Goal: Navigation & Orientation: Find specific page/section

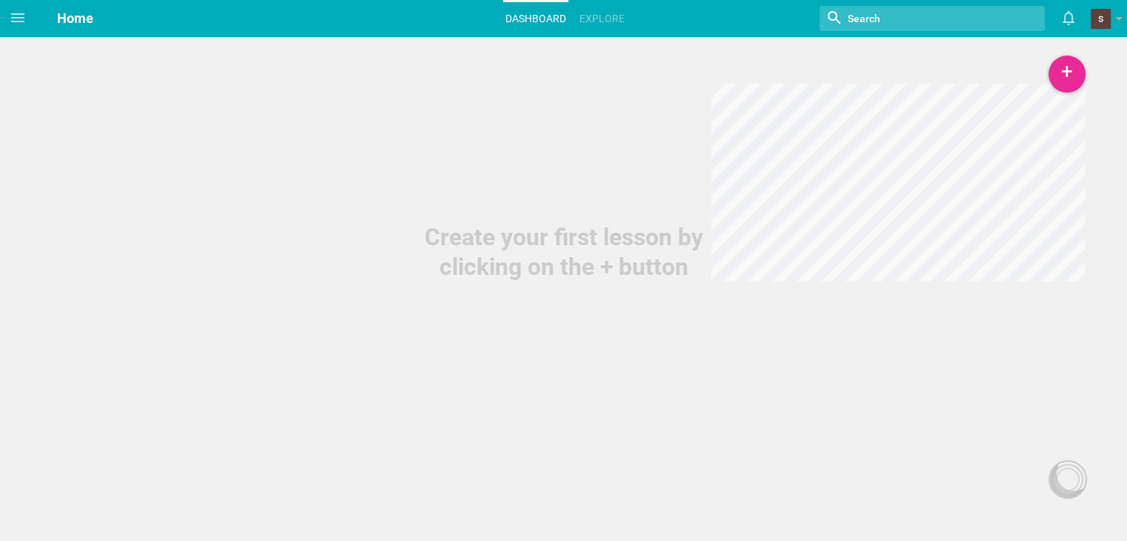
click at [241, 75] on div "Create your first lesson by clicking on the + button" at bounding box center [563, 140] width 1127 height 281
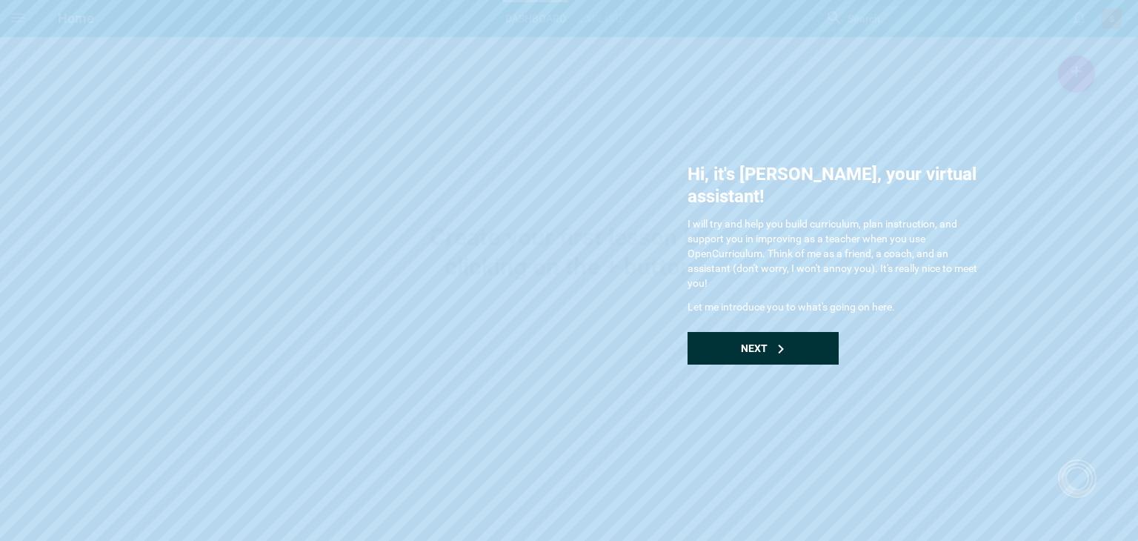
click at [776, 332] on div "Next" at bounding box center [762, 348] width 151 height 33
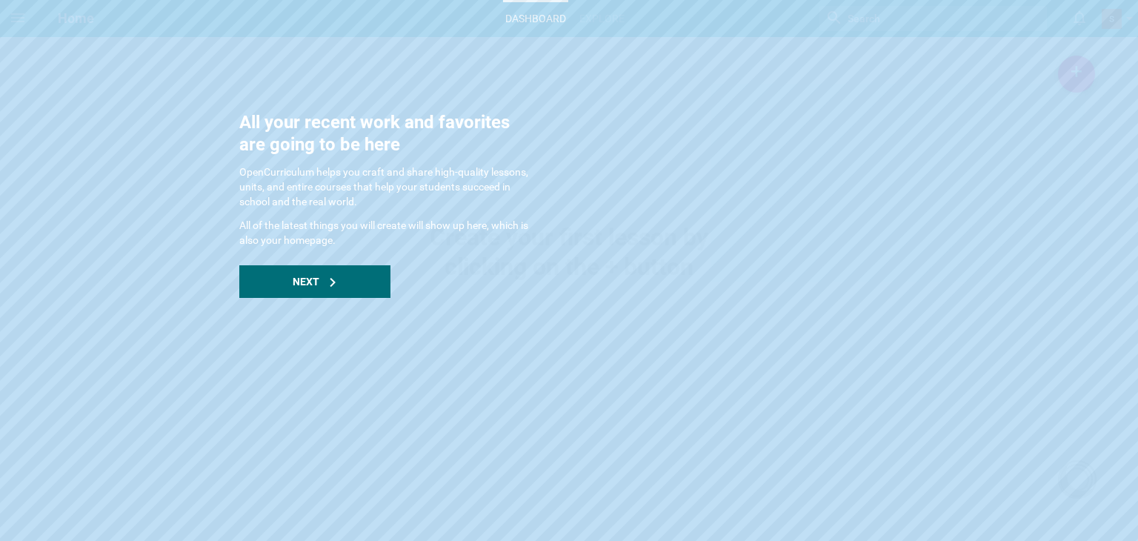
click at [385, 279] on div "Next" at bounding box center [314, 281] width 151 height 33
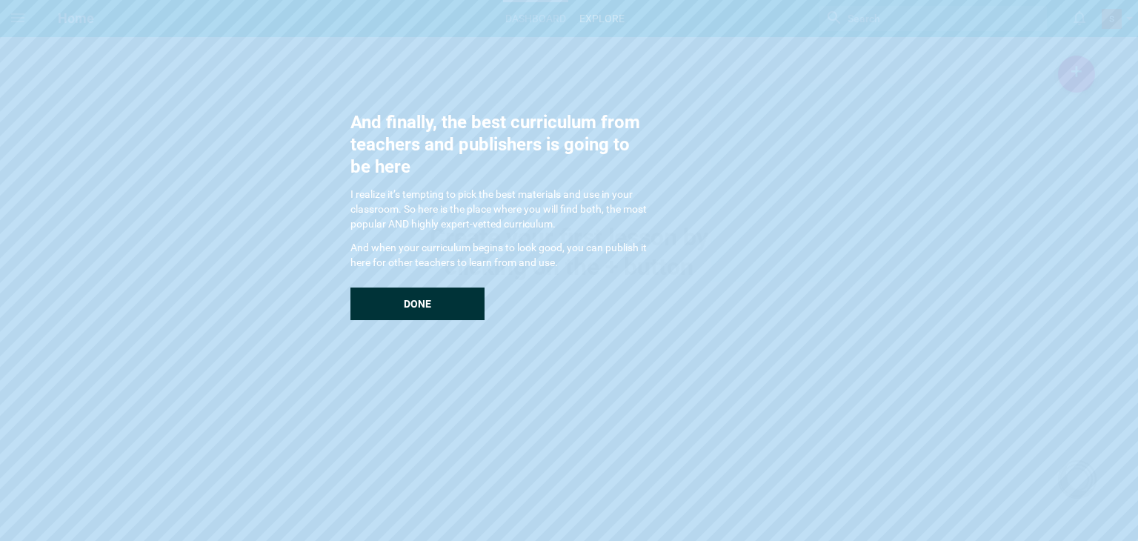
click at [408, 298] on span "Done" at bounding box center [417, 304] width 27 height 12
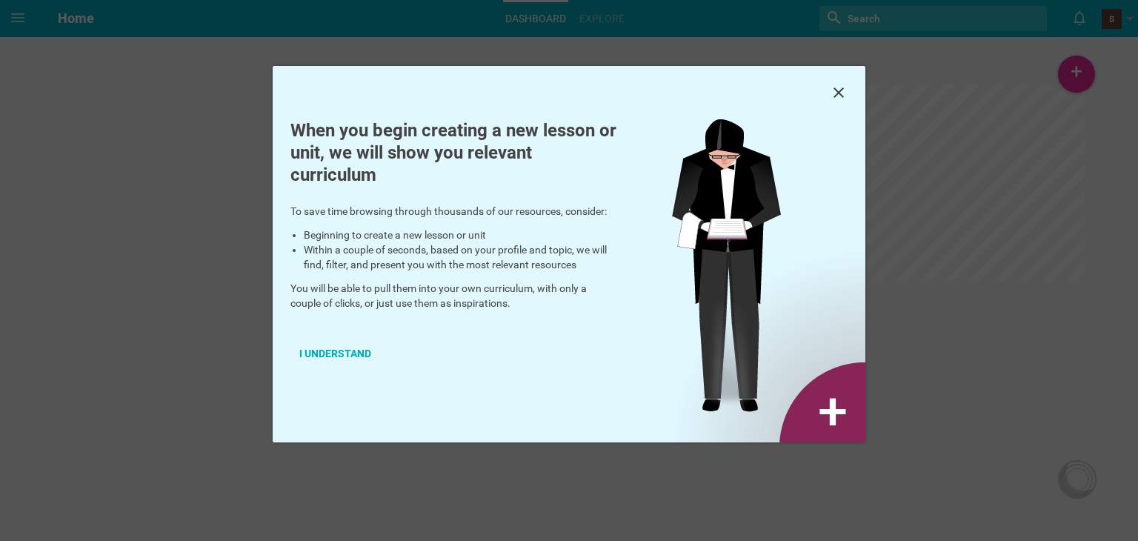
click at [351, 357] on div "I understand" at bounding box center [335, 353] width 90 height 33
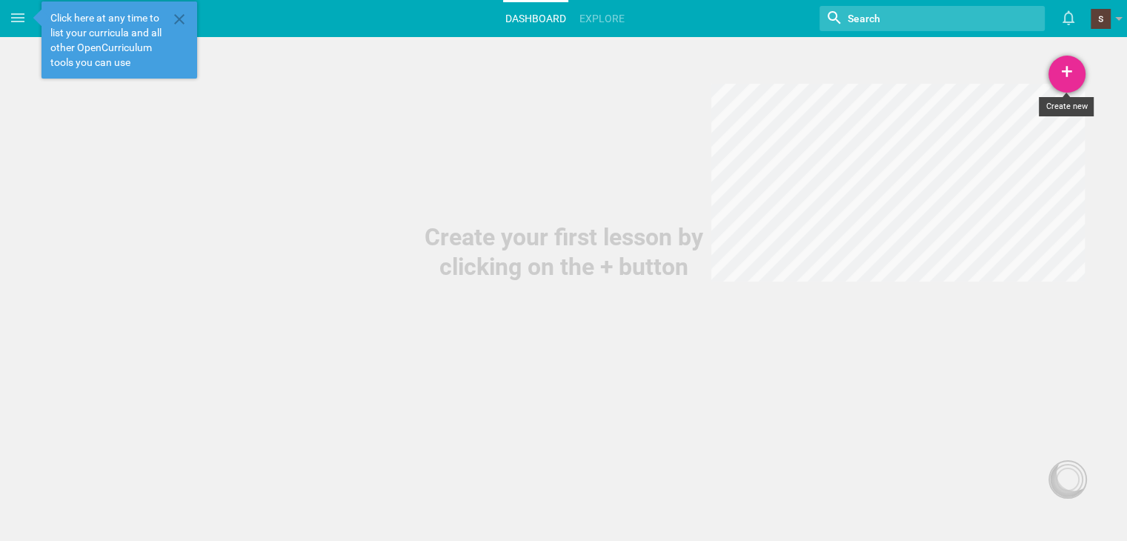
click at [1070, 75] on div "+" at bounding box center [1066, 74] width 37 height 37
click at [1015, 150] on link "Unit" at bounding box center [1028, 147] width 111 height 33
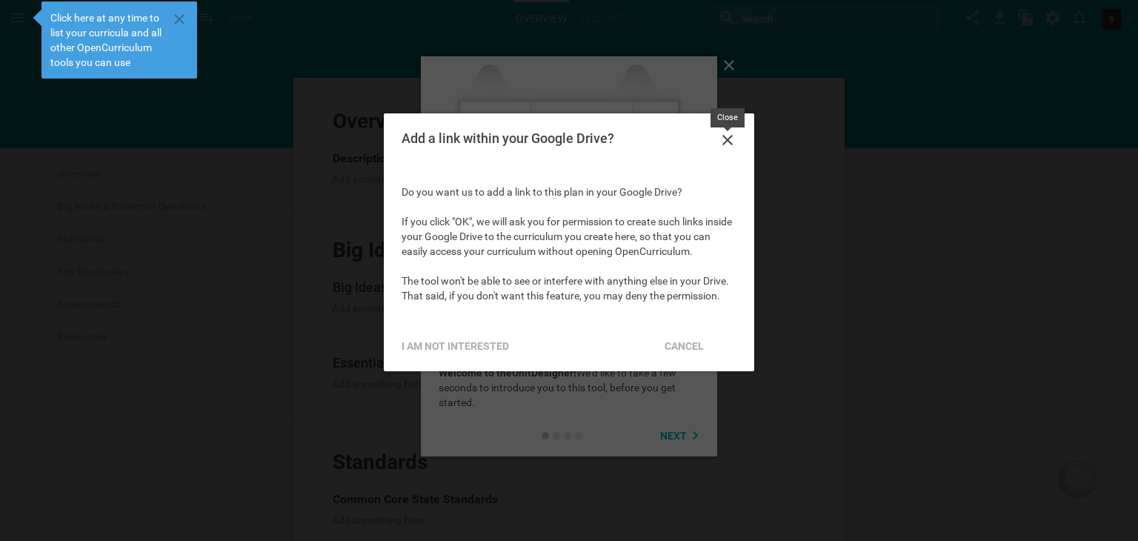
click at [732, 134] on icon at bounding box center [727, 140] width 18 height 18
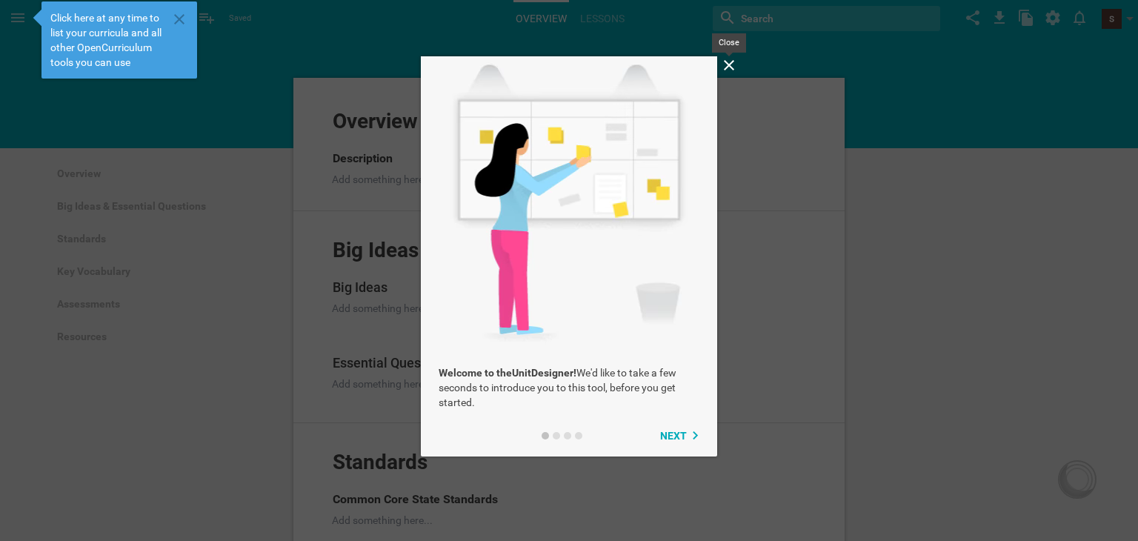
drag, startPoint x: 726, startPoint y: 63, endPoint x: 393, endPoint y: 94, distance: 334.0
click at [725, 63] on icon at bounding box center [729, 65] width 18 height 18
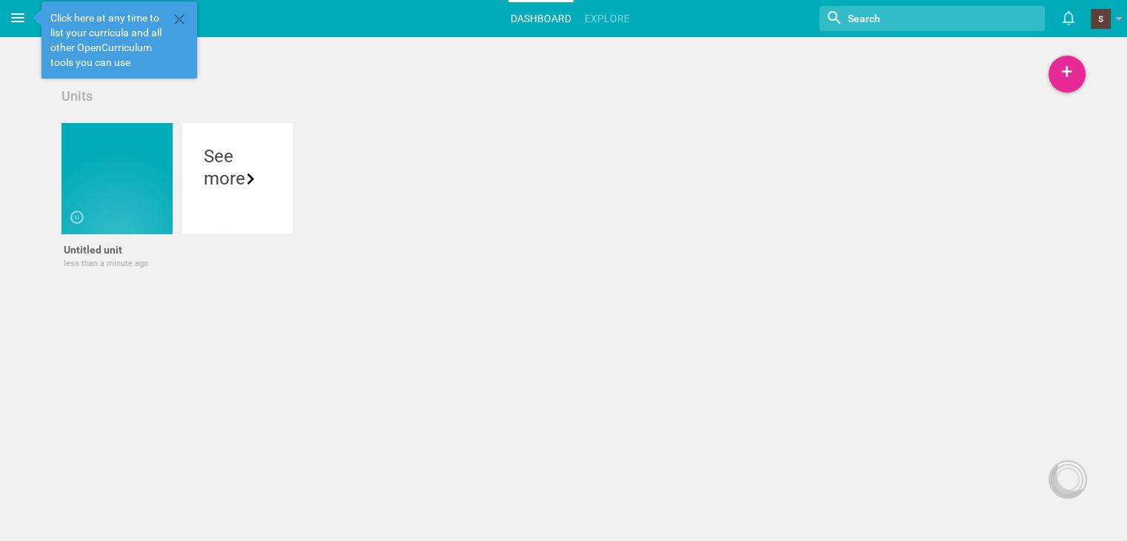
click at [19, 19] on icon at bounding box center [18, 18] width 18 height 18
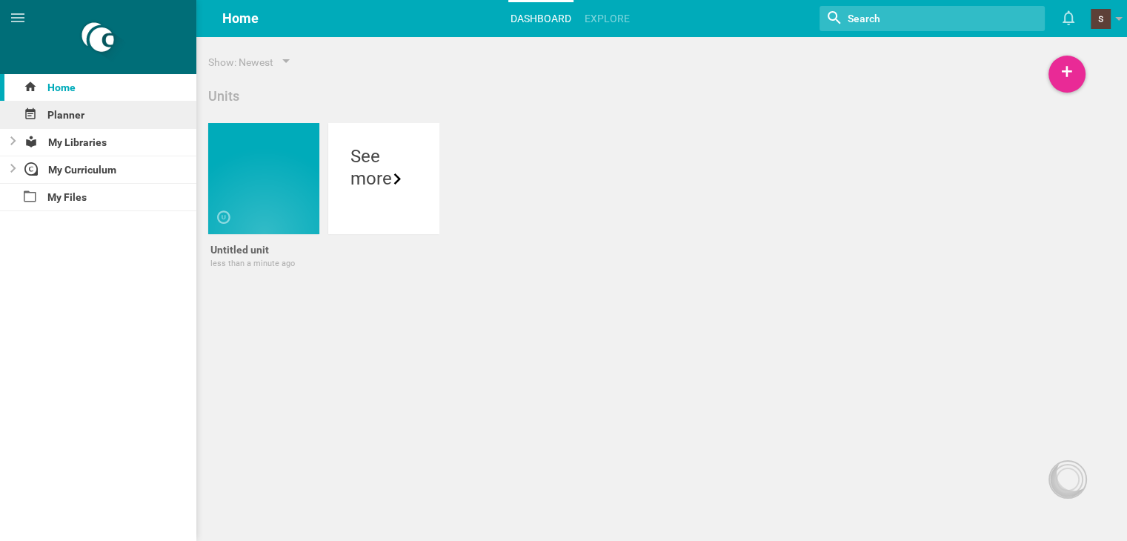
click at [76, 112] on div "Planner" at bounding box center [98, 114] width 196 height 27
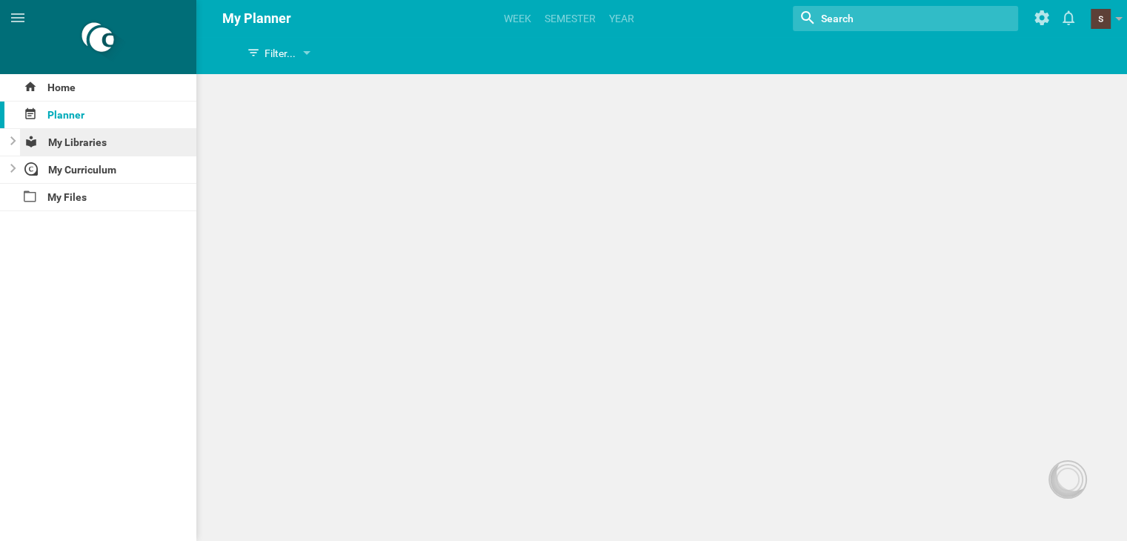
click at [68, 139] on div "My Libraries" at bounding box center [108, 142] width 177 height 27
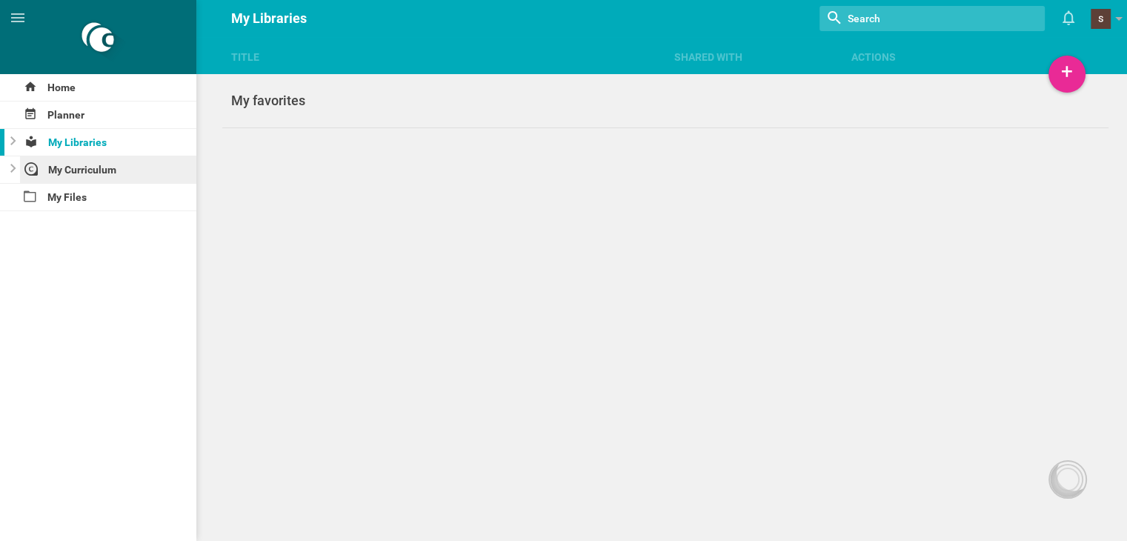
click at [72, 165] on div "My Curriculum" at bounding box center [108, 169] width 177 height 27
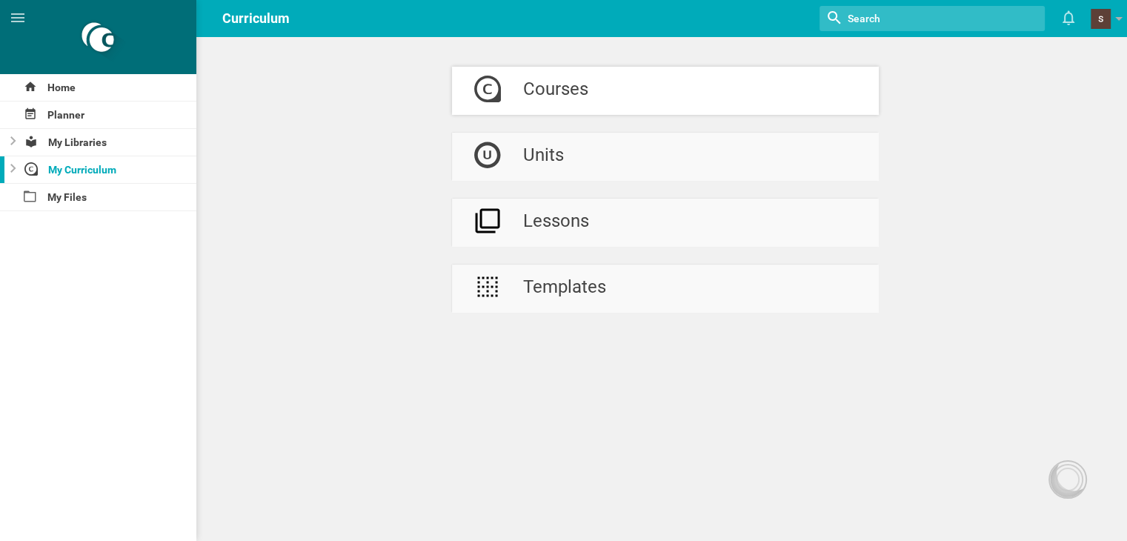
click at [537, 84] on div "Courses" at bounding box center [555, 91] width 65 height 48
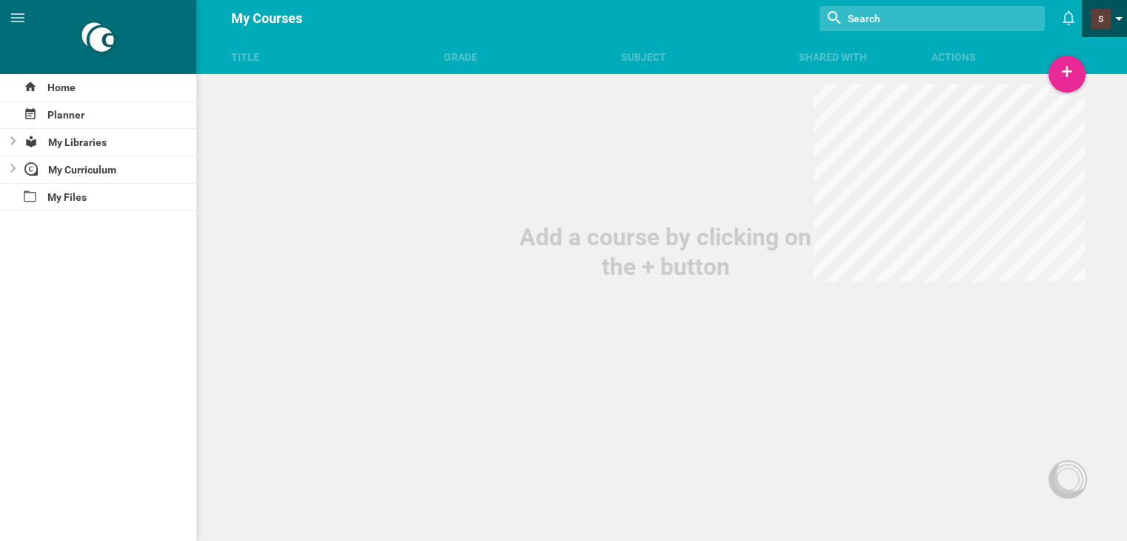
click at [1104, 22] on span at bounding box center [1100, 19] width 20 height 20
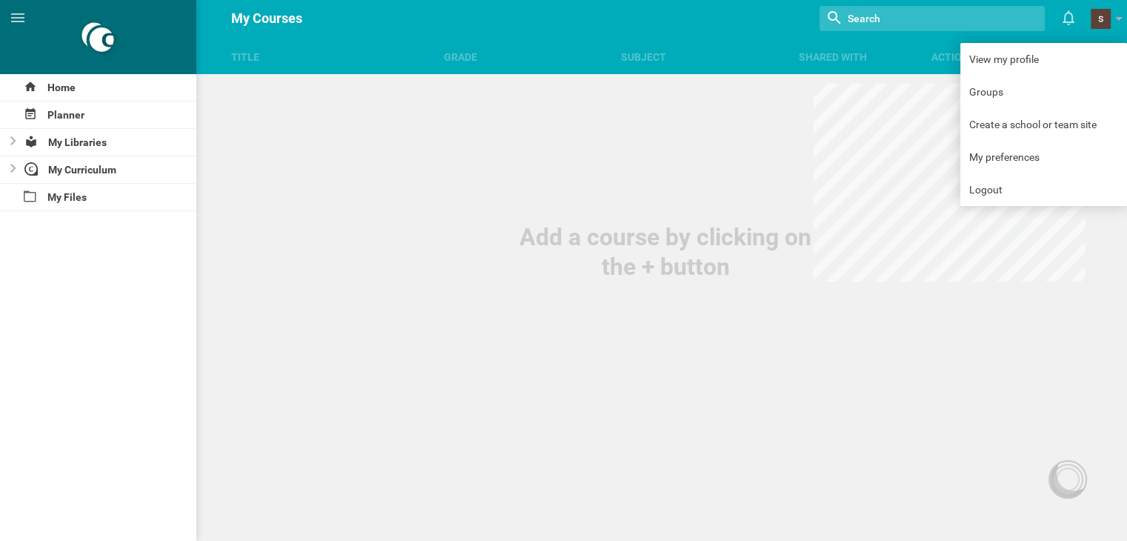
click at [711, 136] on div "Add a course by clicking on the + button" at bounding box center [665, 140] width 923 height 281
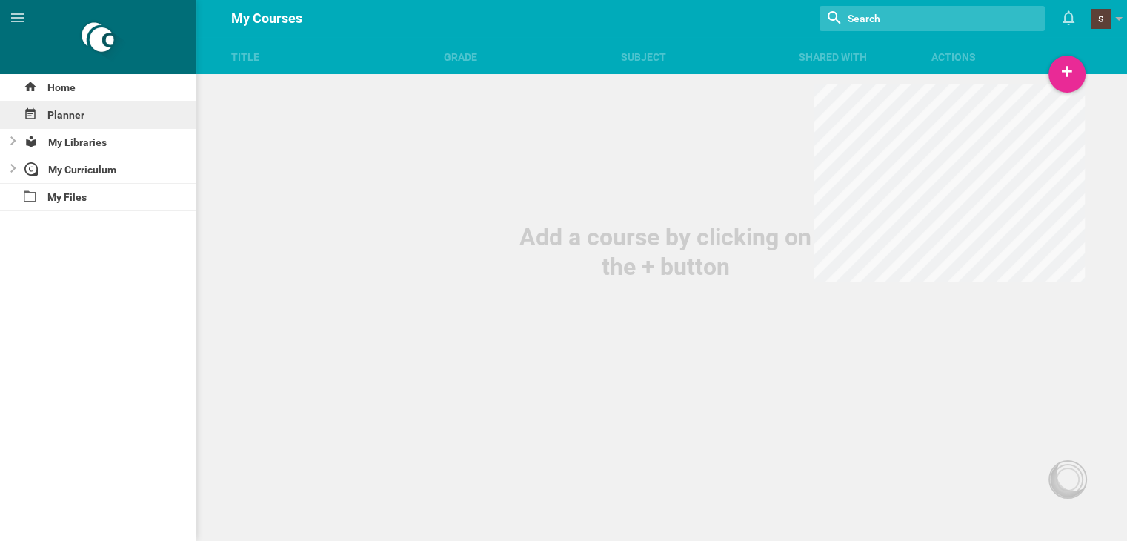
click at [70, 113] on div "Planner" at bounding box center [98, 114] width 196 height 27
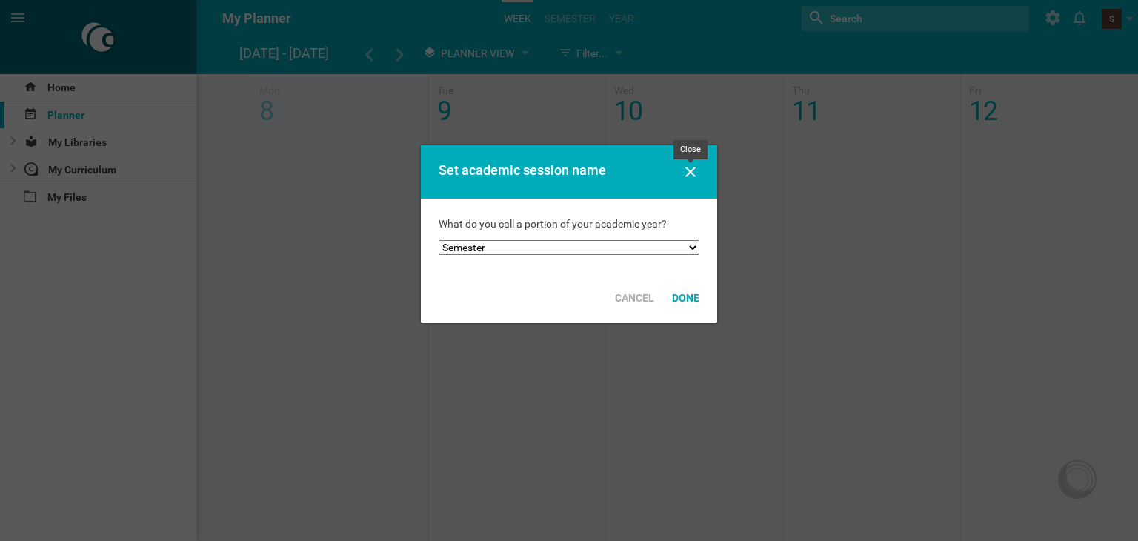
click at [689, 170] on icon at bounding box center [690, 172] width 10 height 10
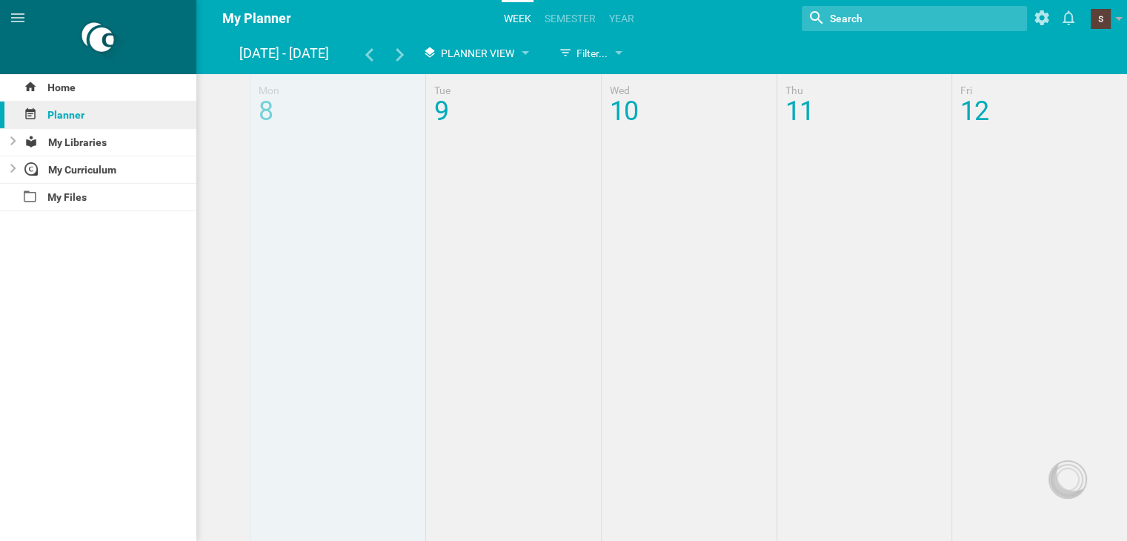
click at [140, 110] on div "Planner" at bounding box center [98, 114] width 196 height 27
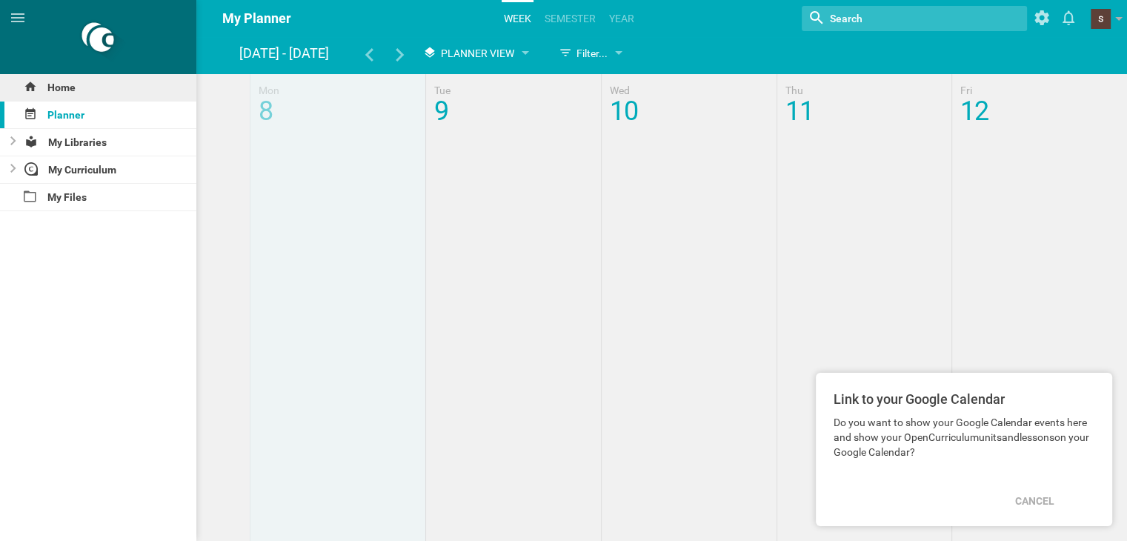
click at [74, 93] on div "Home" at bounding box center [98, 87] width 196 height 27
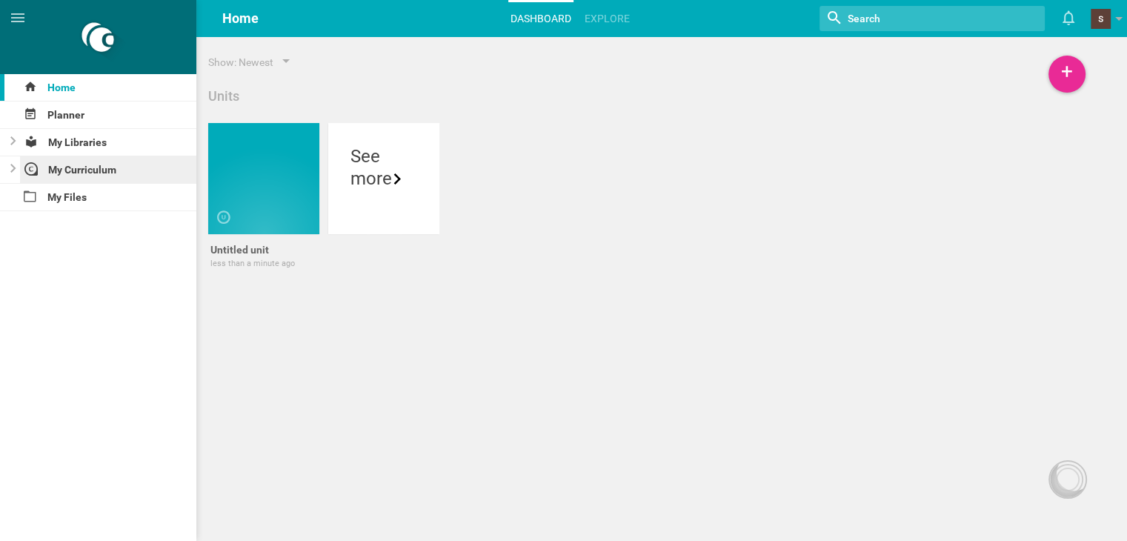
click at [62, 167] on div "My Curriculum" at bounding box center [108, 169] width 177 height 27
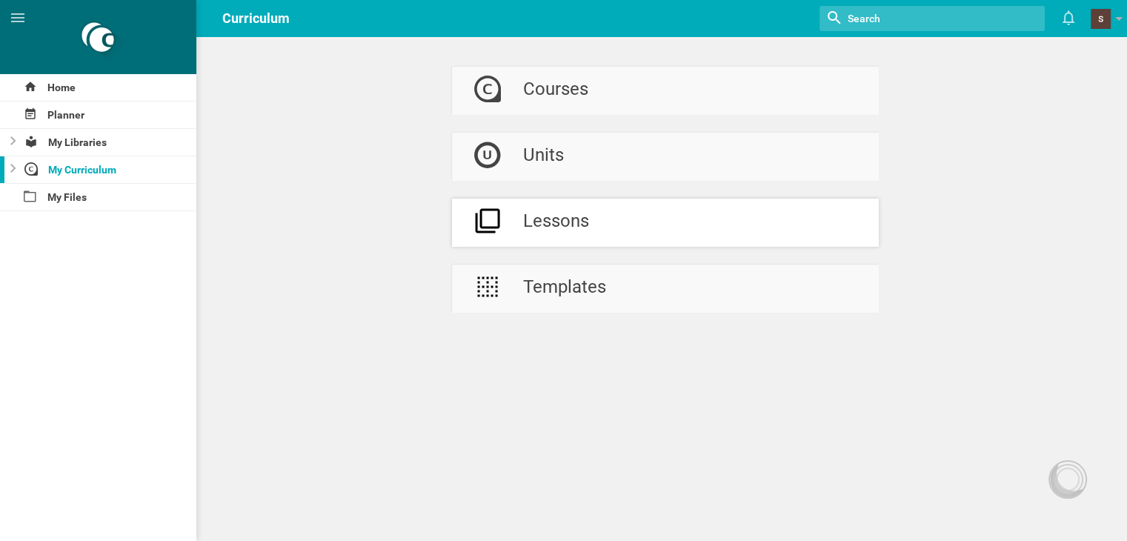
click at [559, 220] on div "Lessons" at bounding box center [556, 223] width 66 height 48
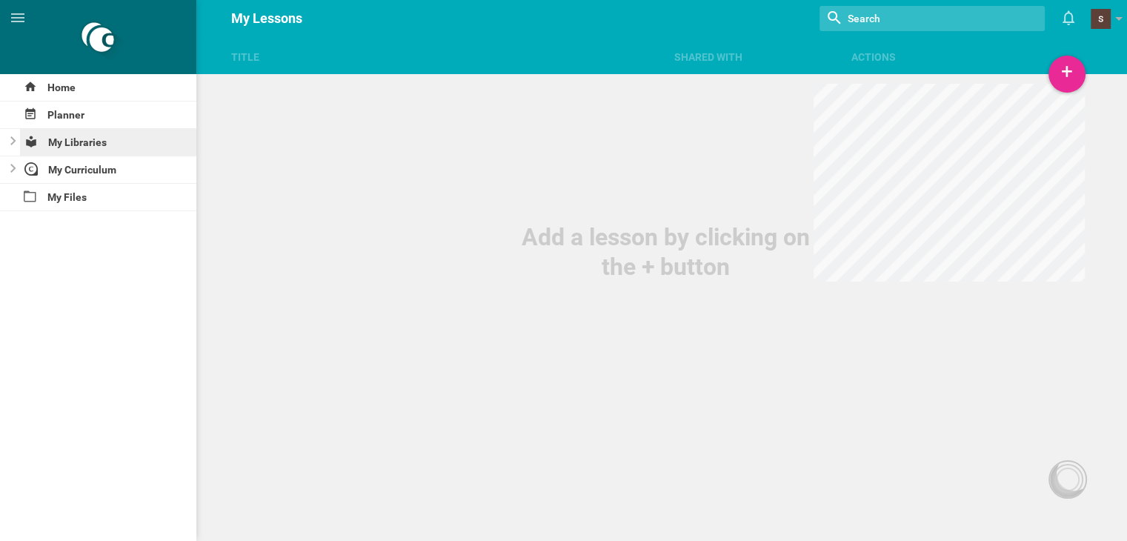
click at [53, 139] on div "My Libraries" at bounding box center [108, 142] width 177 height 27
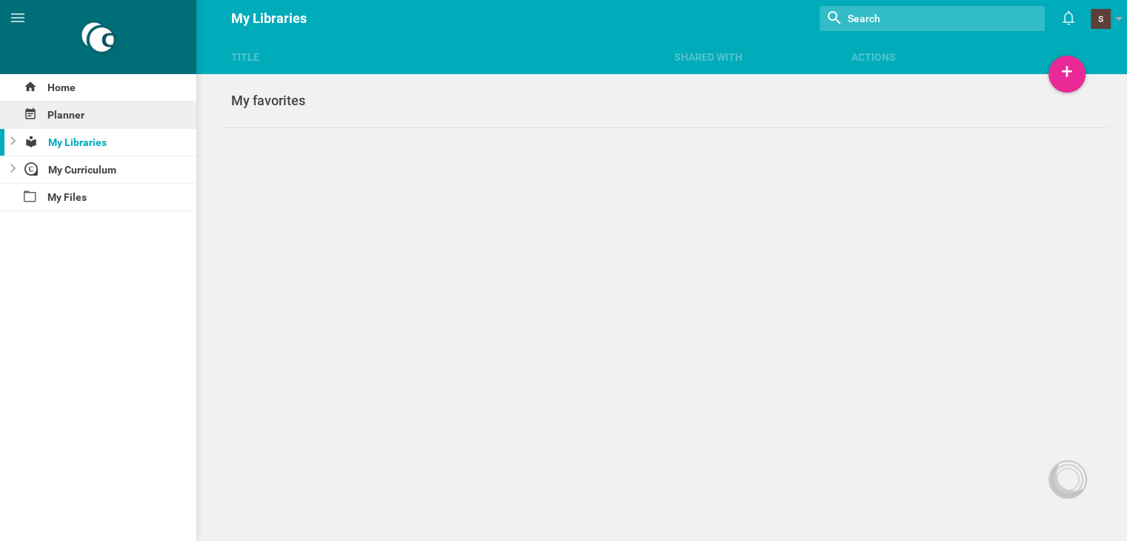
click at [59, 110] on div "Planner" at bounding box center [98, 114] width 196 height 27
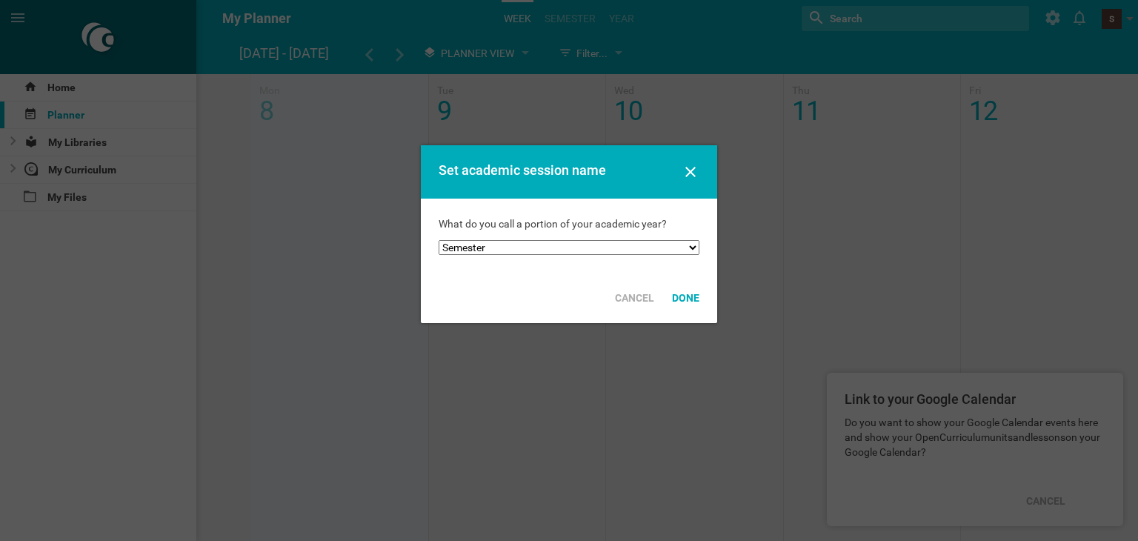
click at [699, 177] on div "Set academic session name" at bounding box center [569, 171] width 296 height 53
click at [73, 193] on div at bounding box center [569, 270] width 1138 height 541
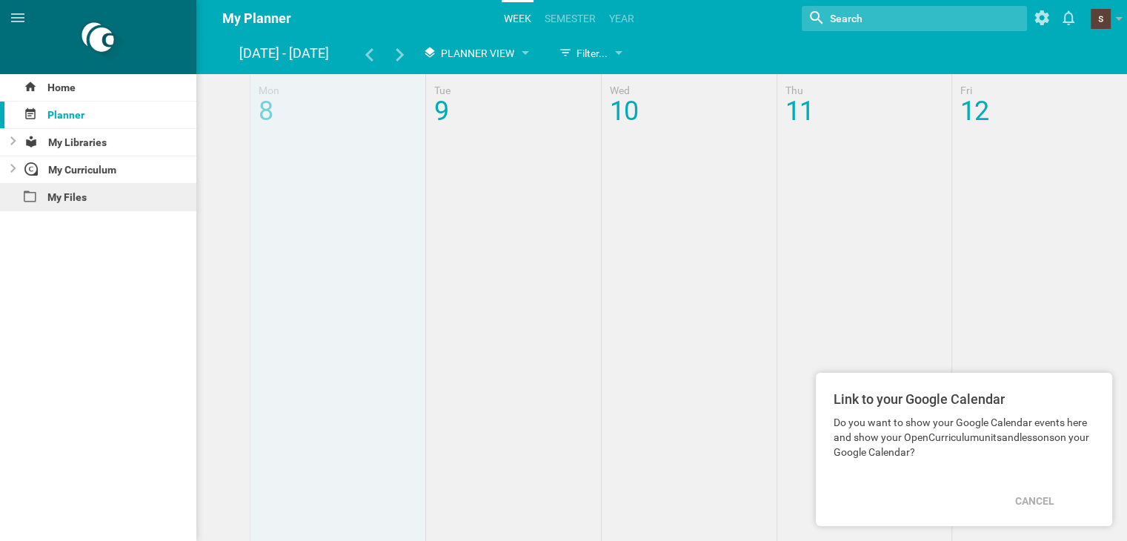
click at [71, 193] on div "My Files" at bounding box center [98, 197] width 196 height 27
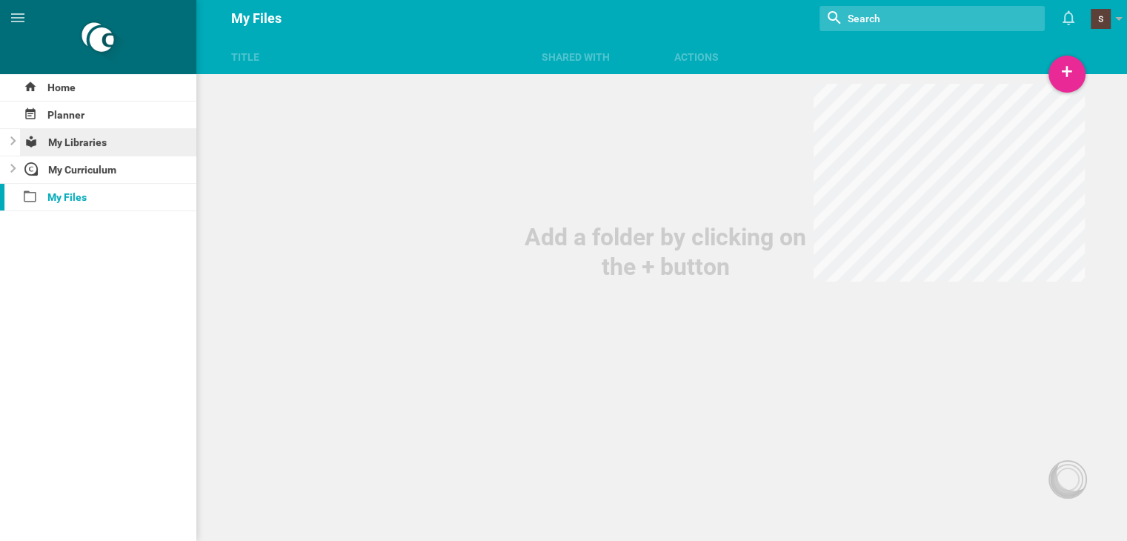
click at [86, 146] on div "My Libraries" at bounding box center [108, 142] width 177 height 27
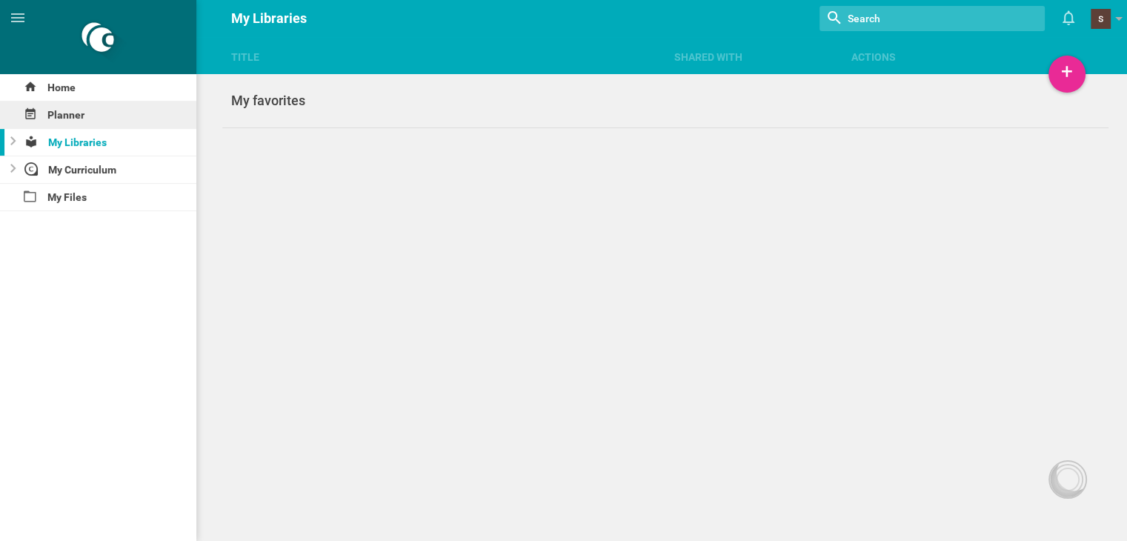
click at [68, 113] on div "Planner" at bounding box center [98, 114] width 196 height 27
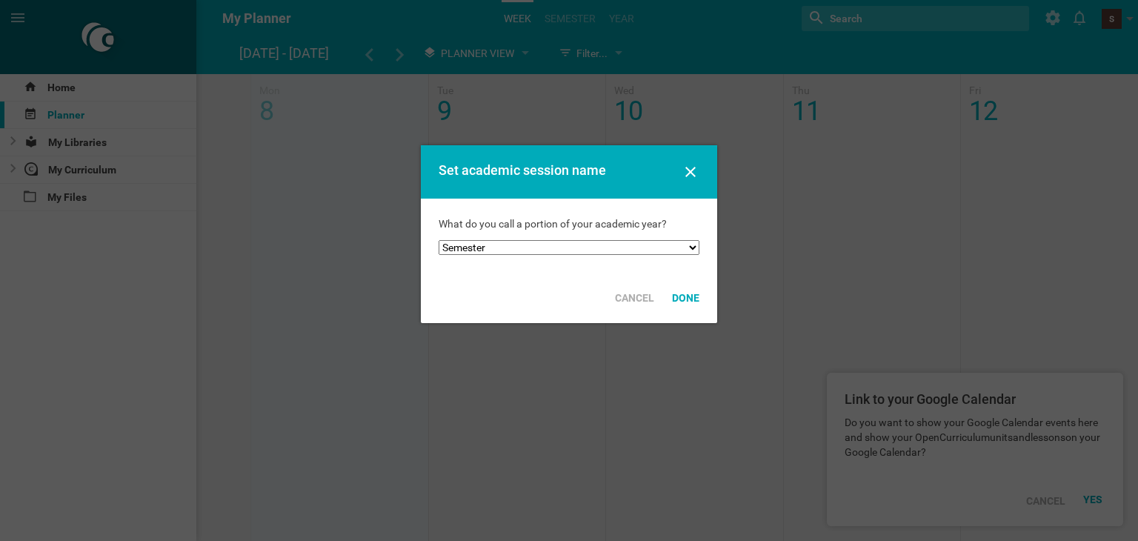
click at [709, 162] on div "Set academic session name" at bounding box center [569, 171] width 296 height 53
drag, startPoint x: 699, startPoint y: 162, endPoint x: 678, endPoint y: 168, distance: 21.6
click at [698, 162] on div "thhfgh [DATE] - [DATE] Planner View Filter... Show everything Units Lessons Eve…" at bounding box center [569, 270] width 1138 height 541
click at [678, 168] on div "Set academic session name" at bounding box center [569, 171] width 296 height 53
click at [702, 167] on div "Set academic session name" at bounding box center [569, 171] width 296 height 53
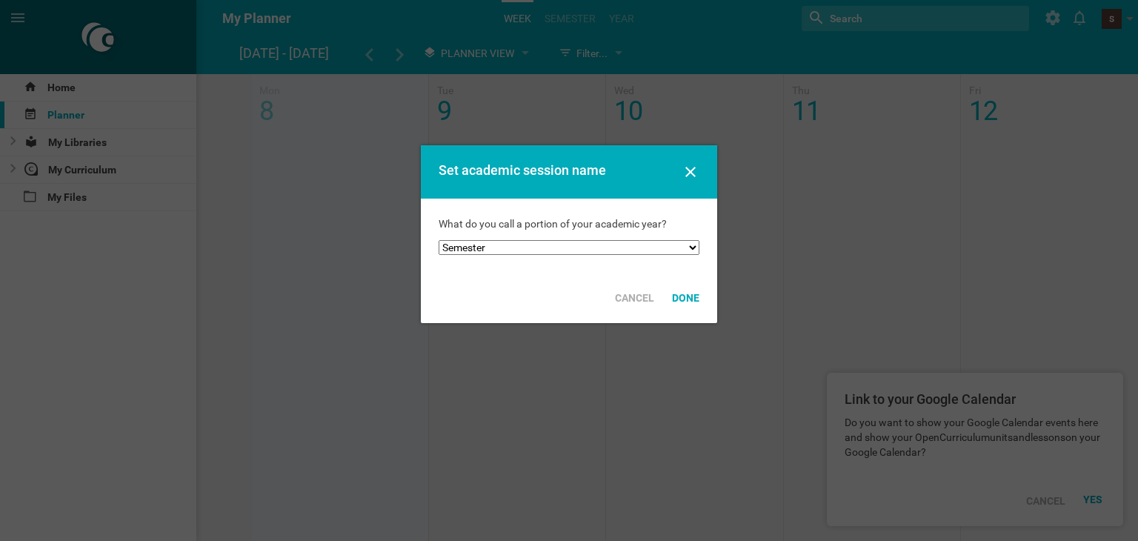
click at [758, 69] on div at bounding box center [569, 270] width 1138 height 541
